Goal: Task Accomplishment & Management: Manage account settings

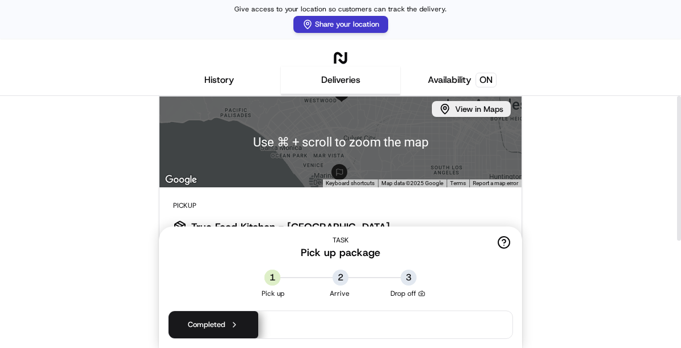
scroll to position [15, 0]
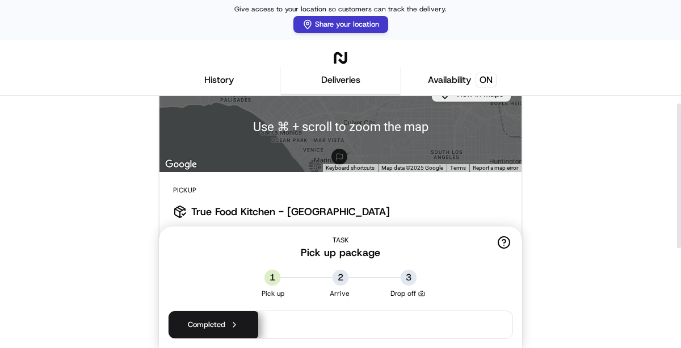
click at [213, 78] on button "History" at bounding box center [218, 80] width 119 height 28
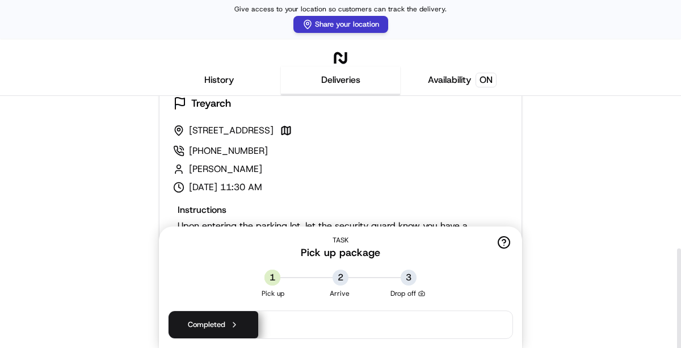
scroll to position [313, 0]
click at [338, 85] on button "Deliveries" at bounding box center [340, 80] width 119 height 28
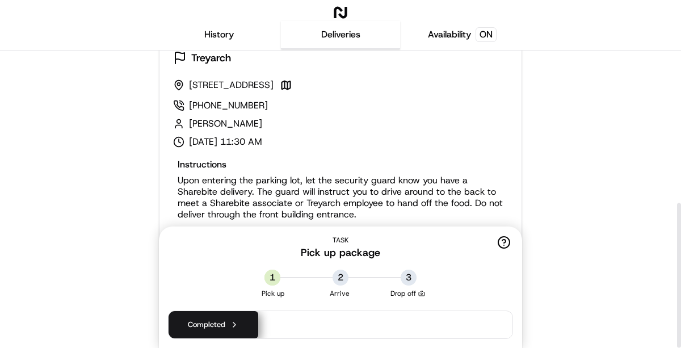
scroll to position [0, 0]
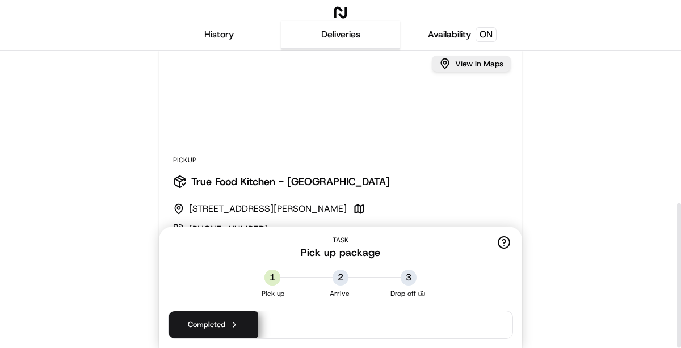
click at [465, 35] on button "Availability ON" at bounding box center [461, 35] width 119 height 30
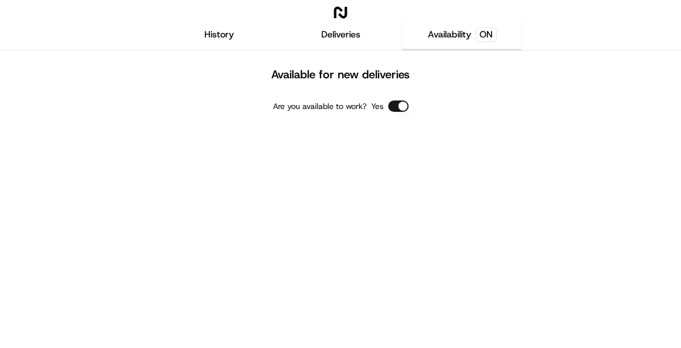
click at [398, 105] on button "Are you available to work?" at bounding box center [398, 105] width 20 height 11
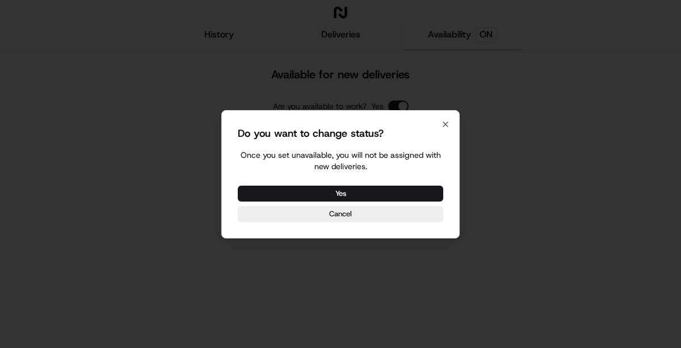
click at [450, 122] on div "Do you want to change status? Once you set unavailable, you will not be assigne…" at bounding box center [340, 174] width 238 height 128
click at [443, 124] on icon "button" at bounding box center [445, 124] width 9 height 9
